Goal: Task Accomplishment & Management: Manage account settings

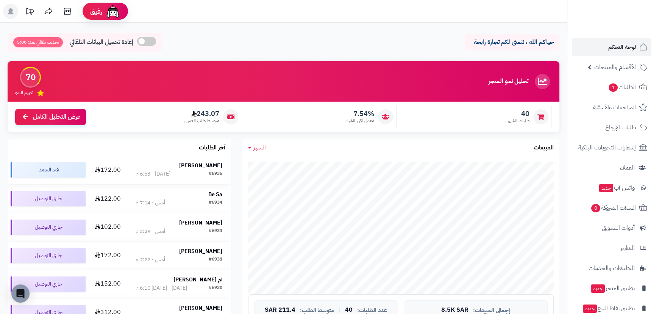
click at [204, 166] on strong "[PERSON_NAME]" at bounding box center [200, 165] width 43 height 8
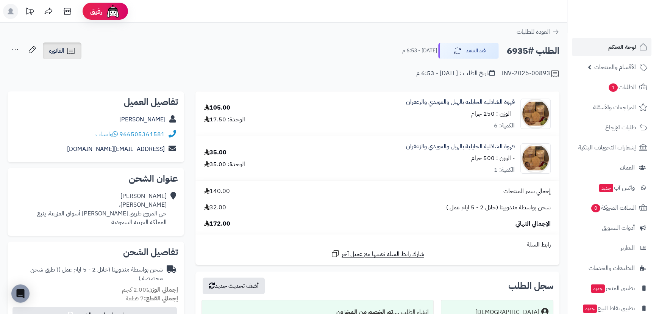
click at [69, 56] on link "الفاتورة" at bounding box center [62, 50] width 39 height 17
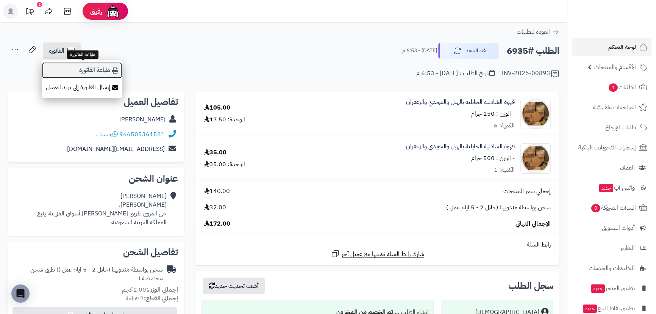
click at [98, 72] on link "طباعة الفاتورة" at bounding box center [82, 70] width 81 height 17
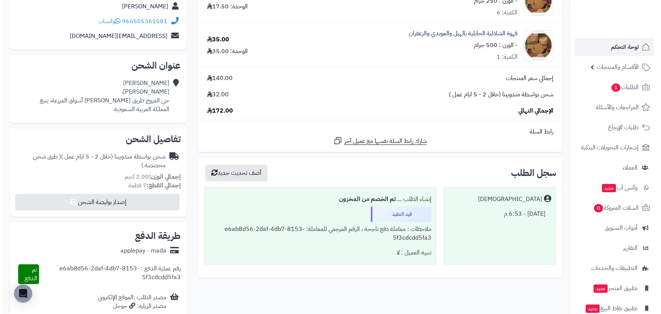
scroll to position [137, 0]
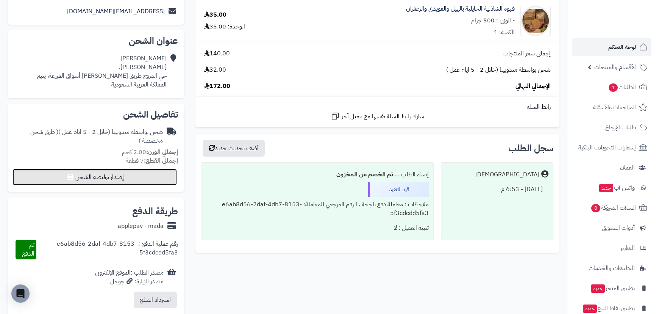
click at [119, 183] on button "إصدار بوليصة الشحن" at bounding box center [94, 177] width 164 height 17
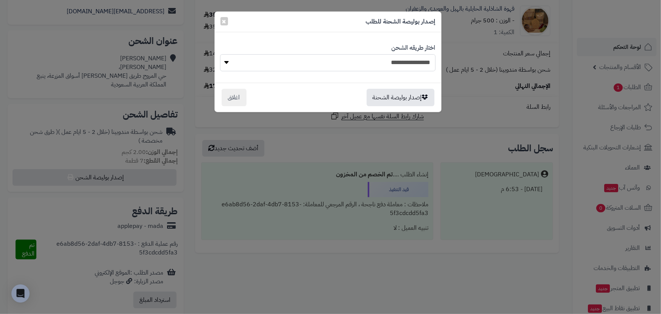
drag, startPoint x: 311, startPoint y: 71, endPoint x: 318, endPoint y: 68, distance: 7.7
click at [311, 71] on select "**********" at bounding box center [327, 62] width 215 height 17
select select "***"
click at [220, 54] on select "**********" at bounding box center [327, 62] width 215 height 17
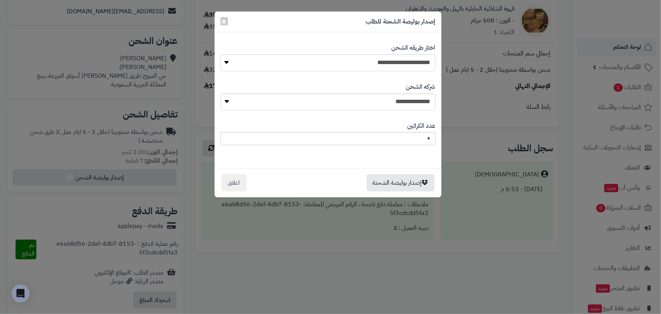
click at [365, 97] on div "**********" at bounding box center [327, 96] width 215 height 39
drag, startPoint x: 371, startPoint y: 104, endPoint x: 376, endPoint y: 109, distance: 7.0
click at [371, 104] on select "**********" at bounding box center [327, 101] width 215 height 17
select select "****"
click at [223, 93] on select "**********" at bounding box center [327, 101] width 215 height 17
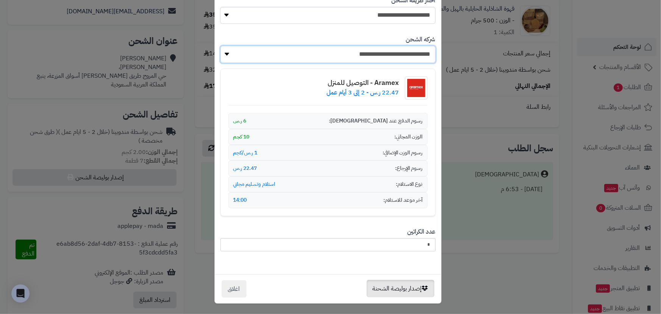
scroll to position [48, 0]
click at [413, 288] on button "إصدار بوليصة الشحنة" at bounding box center [401, 287] width 68 height 17
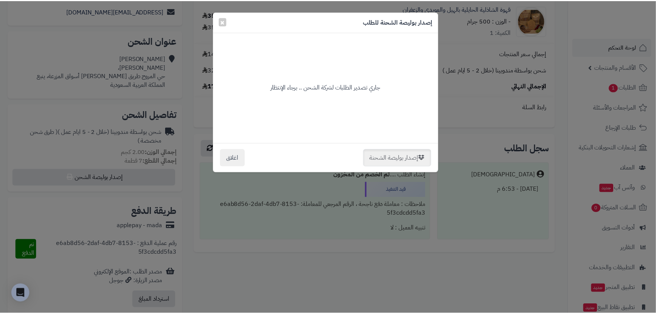
scroll to position [0, 0]
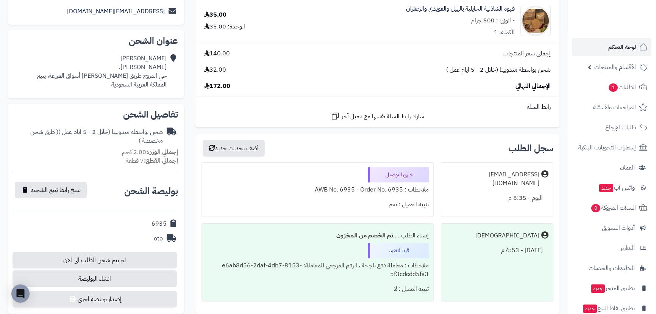
scroll to position [137, 0]
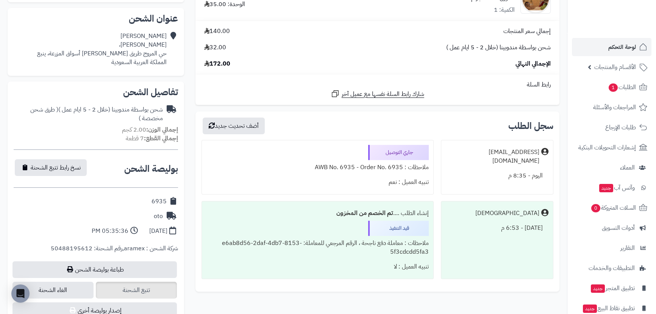
scroll to position [241, 0]
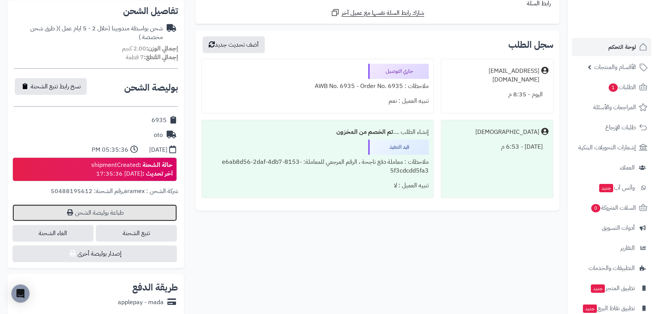
click at [112, 206] on link "طباعة بوليصة الشحن" at bounding box center [94, 212] width 164 height 17
click at [618, 44] on span "لوحة التحكم" at bounding box center [622, 47] width 28 height 11
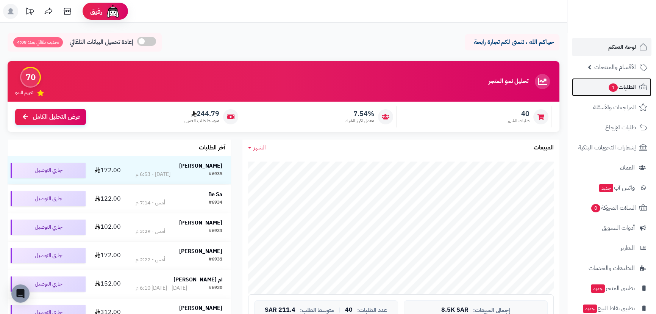
click at [628, 89] on span "الطلبات 1" at bounding box center [622, 87] width 28 height 11
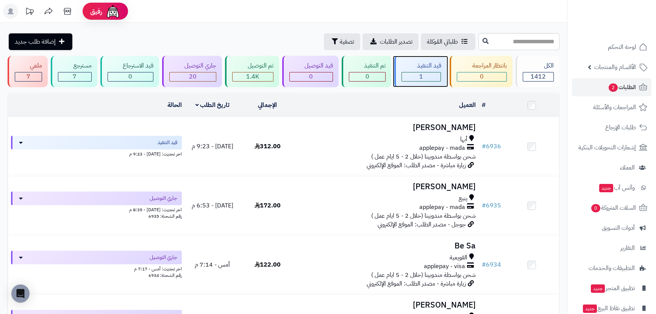
click at [417, 79] on div "1" at bounding box center [421, 76] width 39 height 9
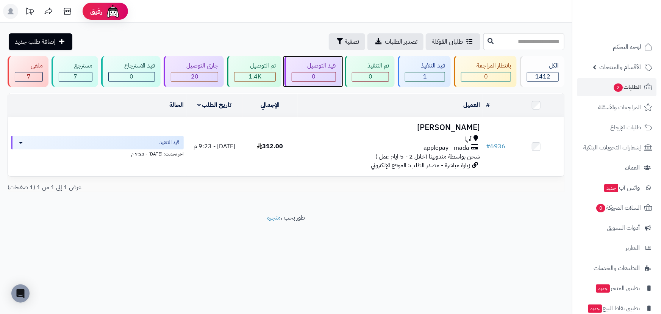
click at [306, 78] on div "0" at bounding box center [314, 76] width 44 height 9
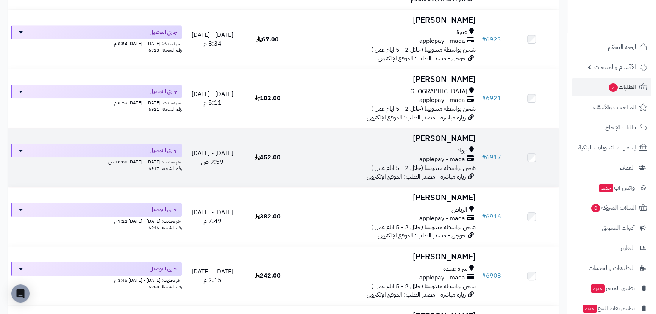
scroll to position [826, 0]
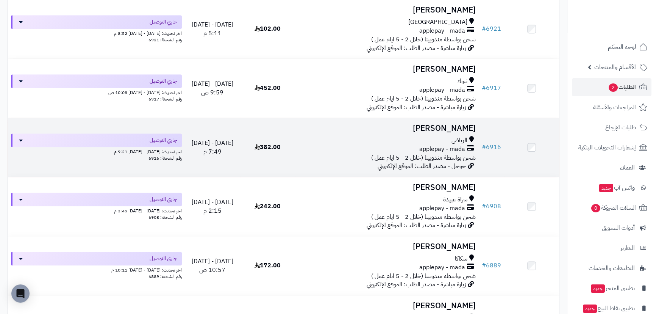
click at [455, 124] on h3 "[PERSON_NAME]" at bounding box center [387, 128] width 178 height 9
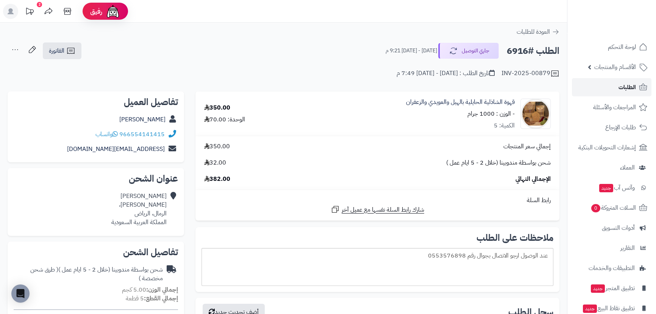
click at [624, 81] on link "الطلبات" at bounding box center [612, 87] width 80 height 18
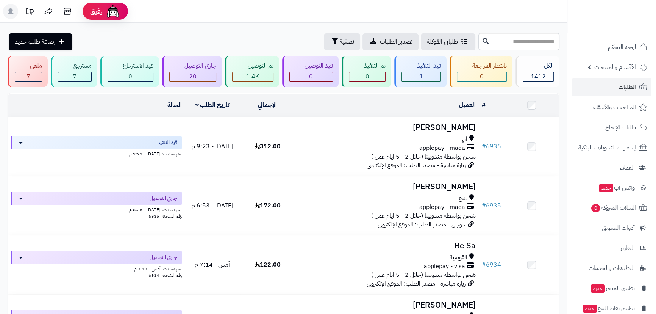
type input "*"
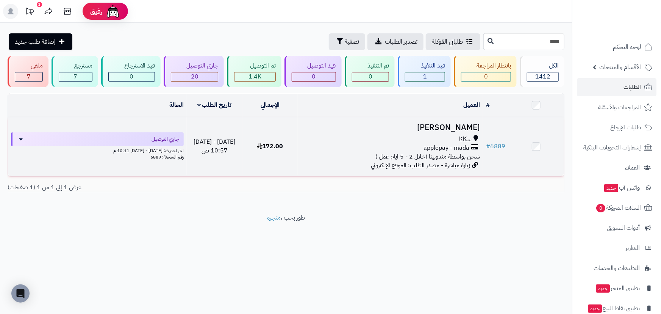
click at [462, 129] on h3 "[PERSON_NAME]" at bounding box center [390, 127] width 179 height 9
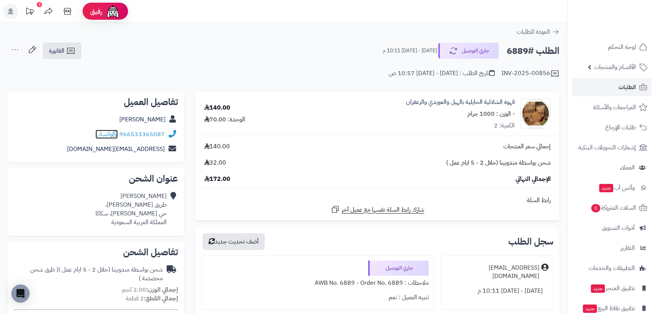
click at [111, 132] on span "واتساب" at bounding box center [106, 134] width 22 height 9
click at [517, 53] on h2 "الطلب #6889" at bounding box center [533, 51] width 53 height 16
copy h2 "6889"
click at [159, 117] on link "ريما الرويلي" at bounding box center [142, 119] width 46 height 9
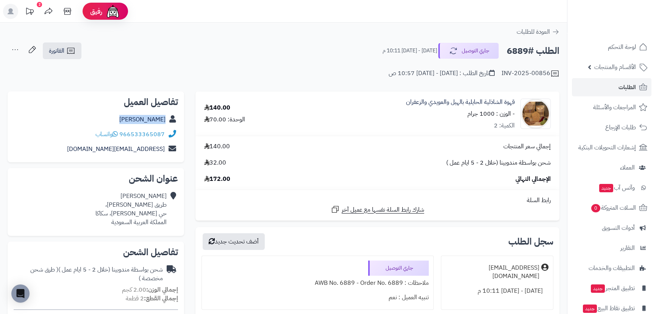
drag, startPoint x: 137, startPoint y: 121, endPoint x: 166, endPoint y: 121, distance: 29.5
click at [166, 121] on div "ريما الرويلي" at bounding box center [96, 119] width 164 height 15
copy link "ريما الرويلي"
click at [617, 44] on span "لوحة التحكم" at bounding box center [622, 47] width 28 height 11
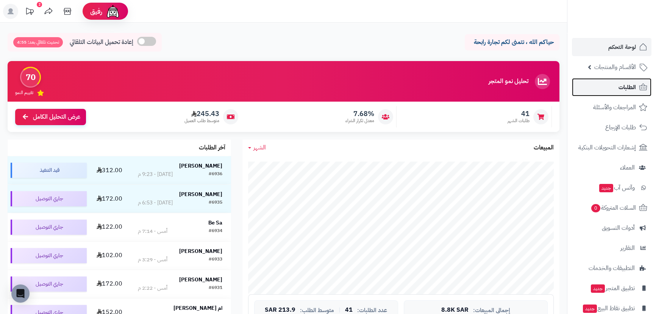
click at [626, 87] on span "الطلبات" at bounding box center [626, 87] width 17 height 11
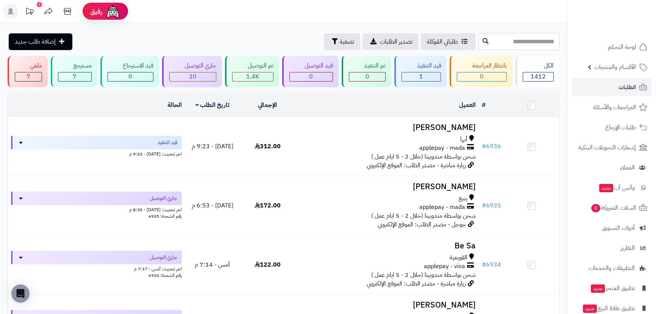
click at [515, 44] on input "text" at bounding box center [518, 41] width 81 height 17
type input "****"
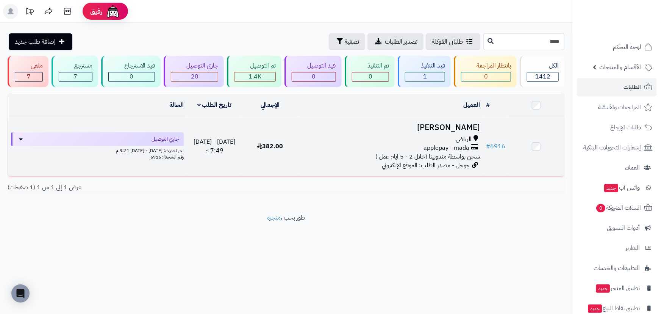
click at [447, 129] on h3 "[PERSON_NAME]" at bounding box center [390, 127] width 179 height 9
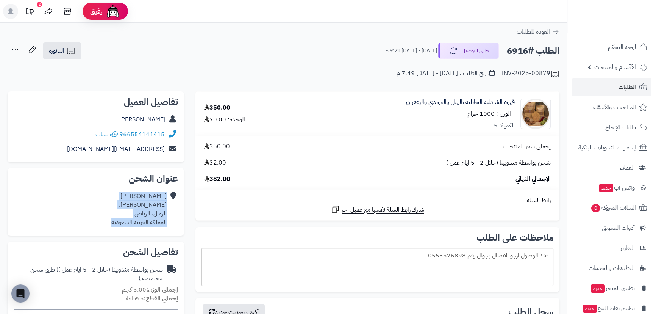
drag, startPoint x: 167, startPoint y: 194, endPoint x: 106, endPoint y: 225, distance: 68.9
click at [106, 225] on div "[PERSON_NAME] [PERSON_NAME]، الرمال، [PERSON_NAME] العربية السعودية" at bounding box center [96, 209] width 164 height 41
copy div "[PERSON_NAME] [PERSON_NAME]، الرمال، [PERSON_NAME] العربية السعودية"
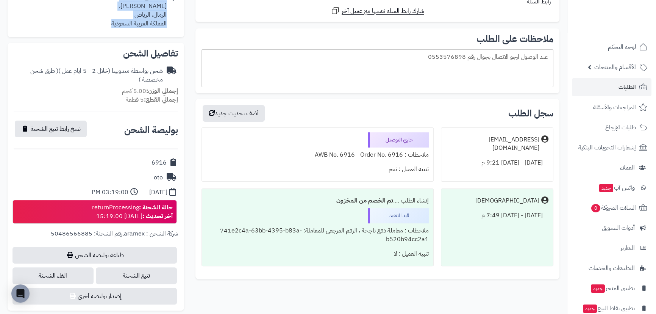
scroll to position [206, 0]
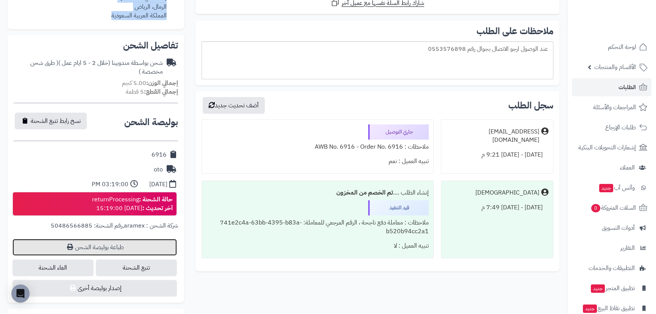
click at [106, 241] on link "طباعة بوليصة الشحن" at bounding box center [94, 247] width 164 height 17
